Goal: Check status: Check status

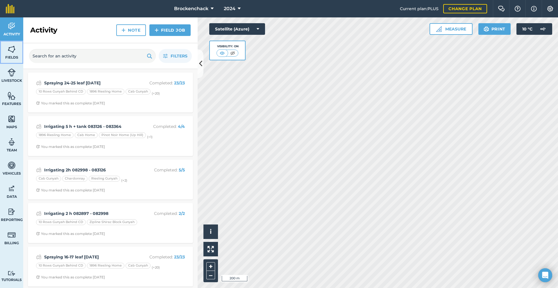
click at [10, 52] on img at bounding box center [12, 49] width 8 height 9
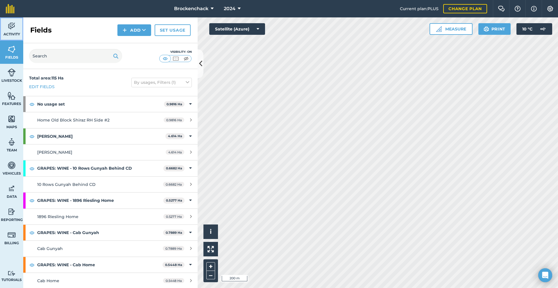
click at [8, 28] on img at bounding box center [12, 26] width 8 height 9
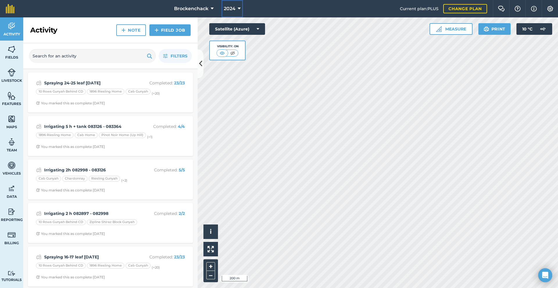
click at [239, 10] on icon at bounding box center [239, 8] width 3 height 7
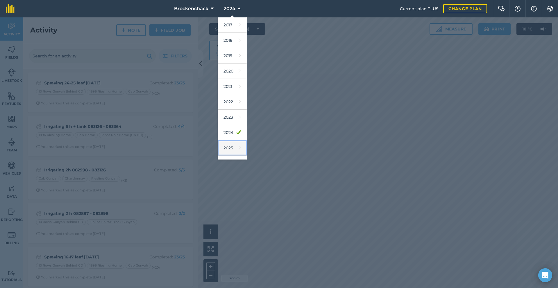
click at [230, 143] on link "2025" at bounding box center [232, 148] width 29 height 15
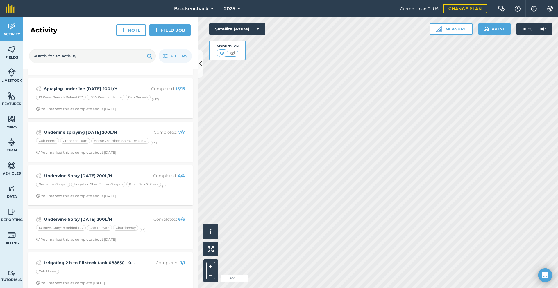
scroll to position [554, 0]
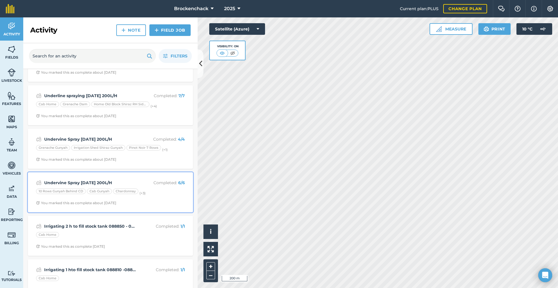
click at [139, 183] on p "Completed : 6 / 6" at bounding box center [162, 183] width 46 height 6
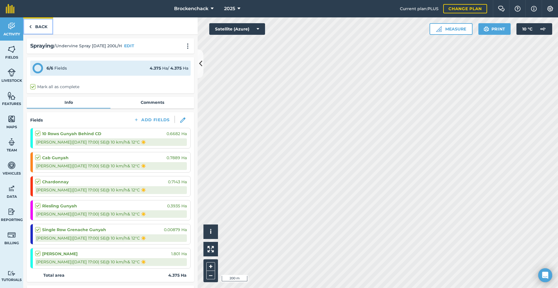
click at [37, 27] on link "Back" at bounding box center [38, 25] width 30 height 17
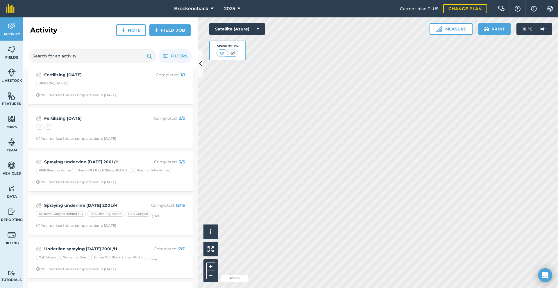
scroll to position [407, 0]
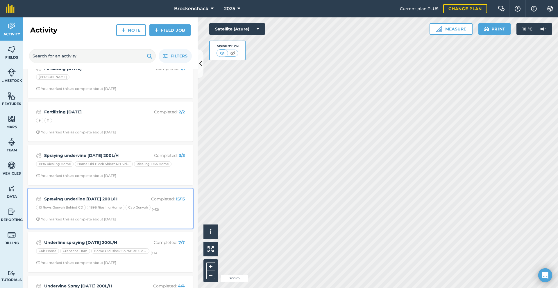
click at [124, 196] on strong "Spraying underline [DATE] 200L/H" at bounding box center [90, 199] width 92 height 6
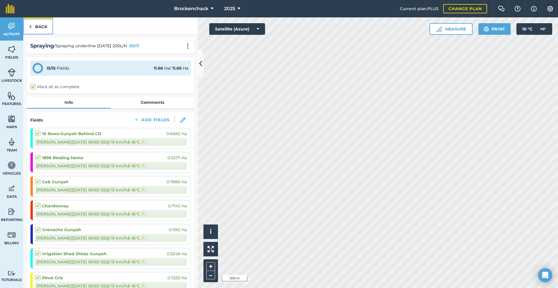
click at [39, 29] on link "Back" at bounding box center [38, 25] width 30 height 17
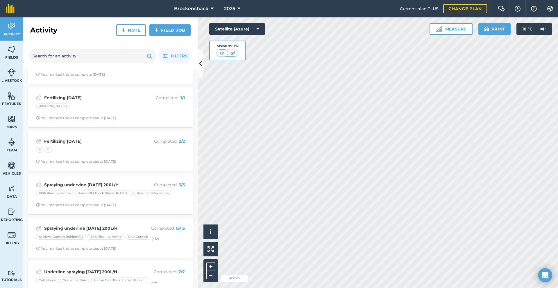
scroll to position [378, 0]
click at [114, 186] on strong "Spraying undervine [DATE] 200L/H" at bounding box center [90, 185] width 92 height 6
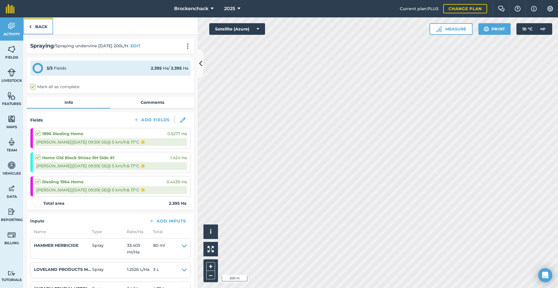
click at [43, 24] on link "Back" at bounding box center [38, 25] width 30 height 17
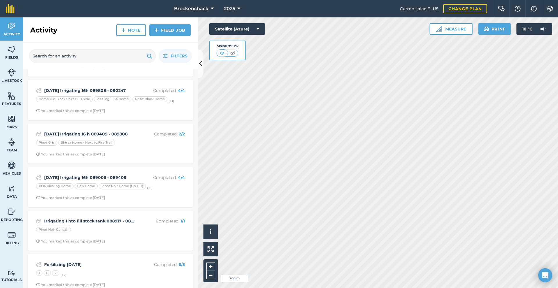
scroll to position [145, 0]
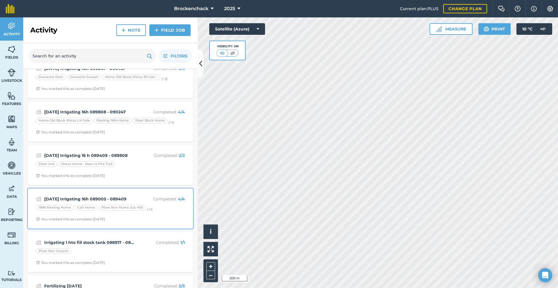
click at [118, 202] on strong "[DATE] Irrigating 16h 089005 - 089409" at bounding box center [90, 199] width 92 height 6
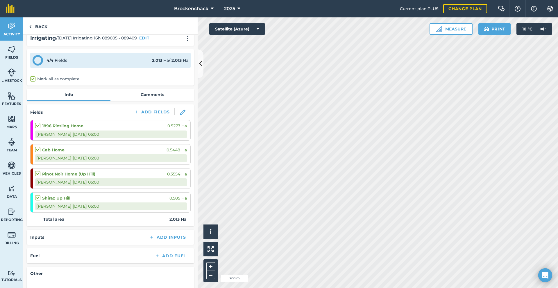
scroll to position [7, 0]
click at [36, 31] on link "Back" at bounding box center [38, 25] width 30 height 17
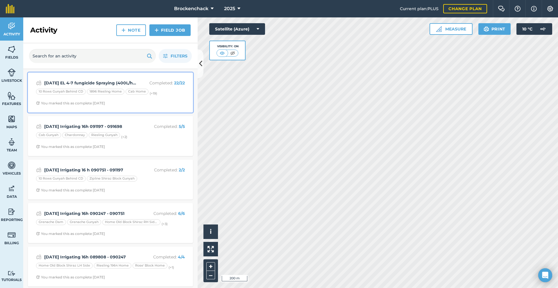
click at [128, 81] on strong "[DATE] EL 4-7 fungicide Spraying (400L/hec)" at bounding box center [90, 83] width 92 height 6
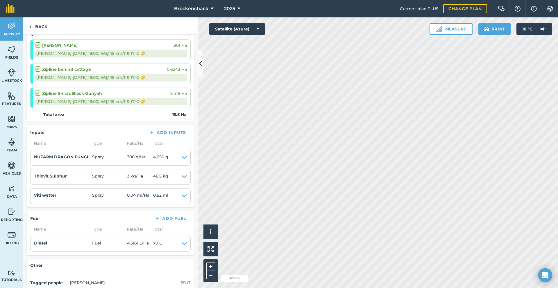
scroll to position [421, 0]
